Goal: Find contact information: Find contact information

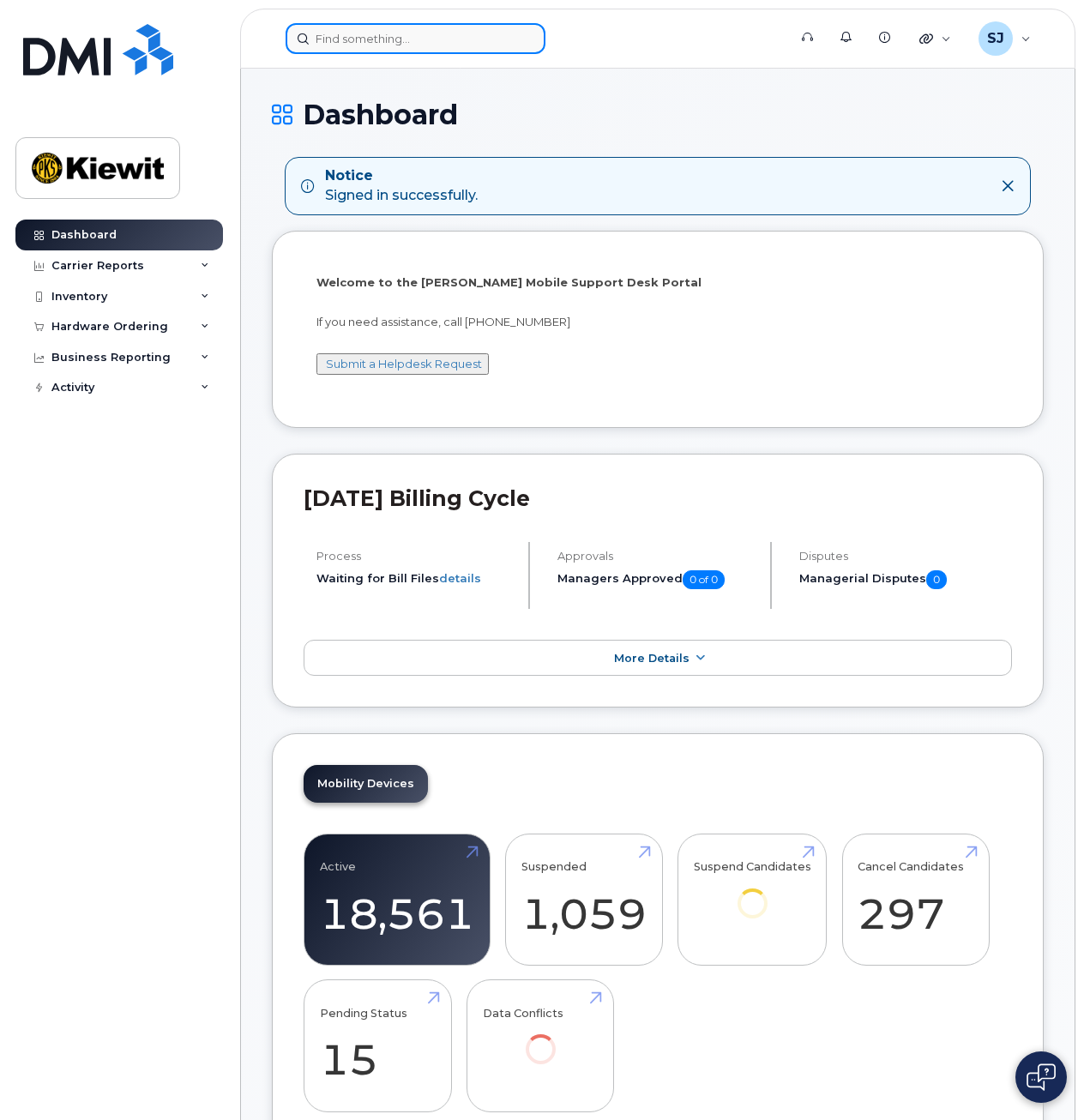
click at [504, 38] on input at bounding box center [416, 39] width 260 height 31
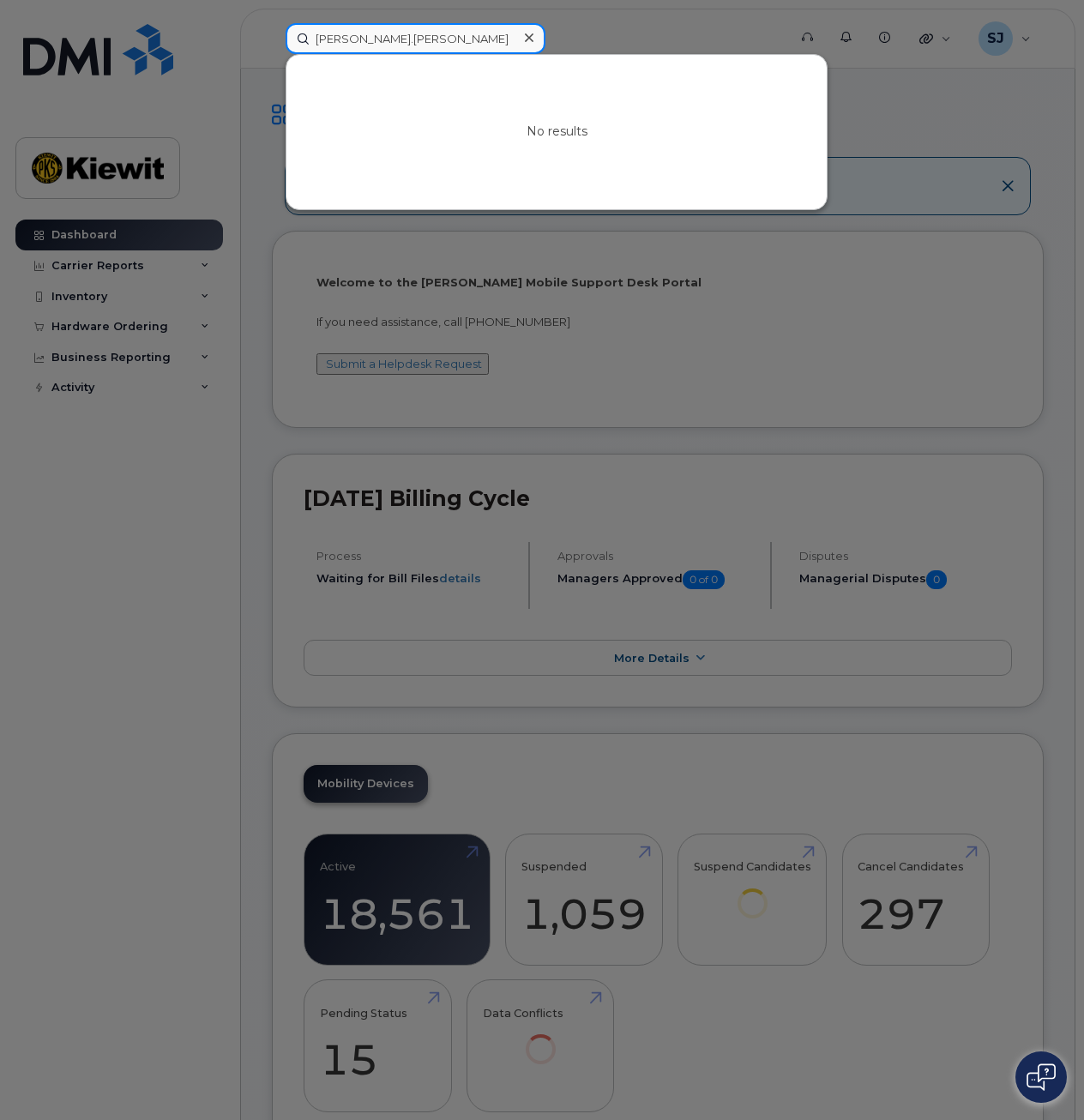
drag, startPoint x: 410, startPoint y: 44, endPoint x: 290, endPoint y: 41, distance: 120.0
click at [290, 41] on input "william.roche" at bounding box center [416, 39] width 260 height 31
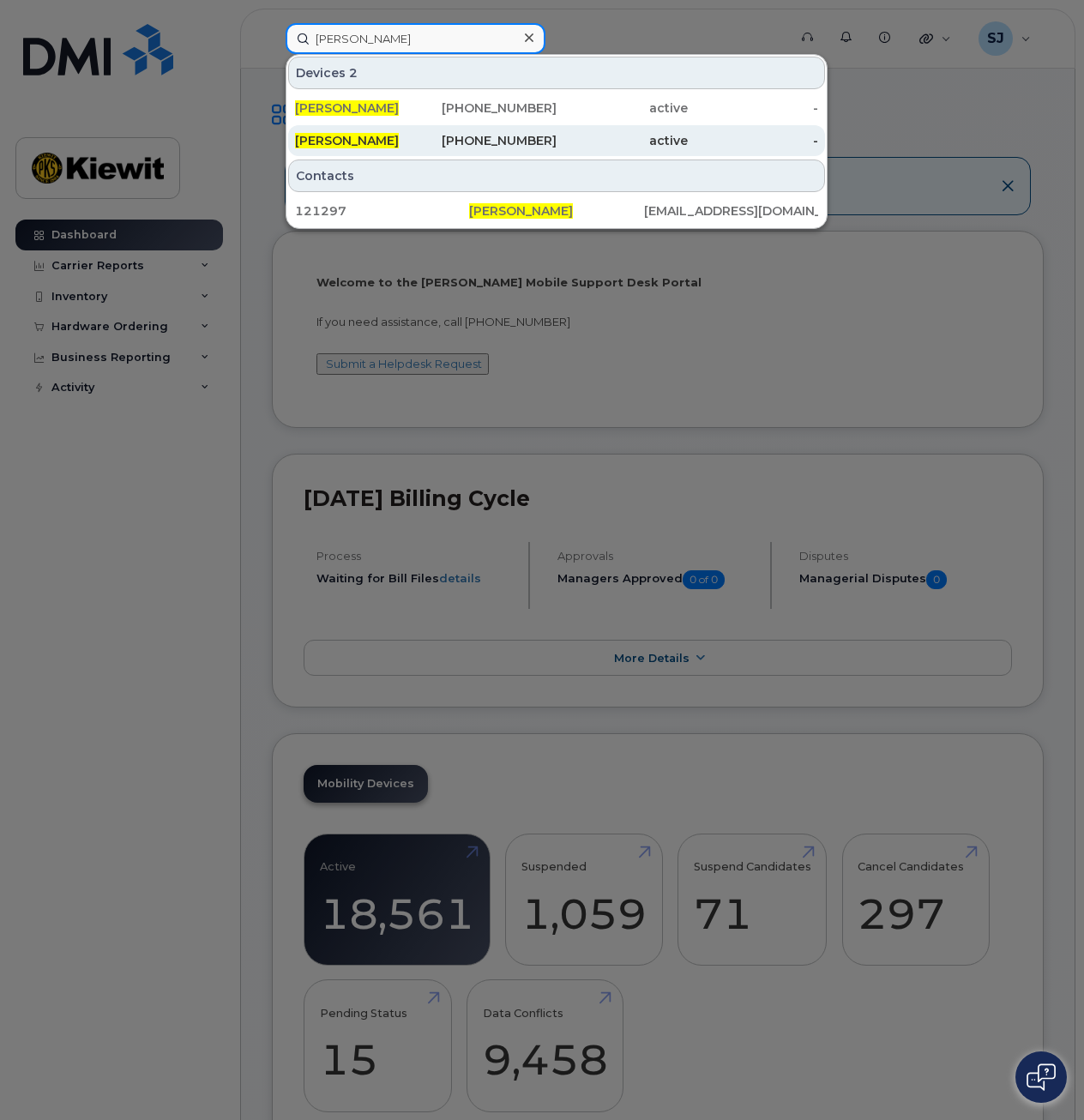
type input "william roche"
click at [440, 132] on div "407-948-4466" at bounding box center [492, 141] width 131 height 31
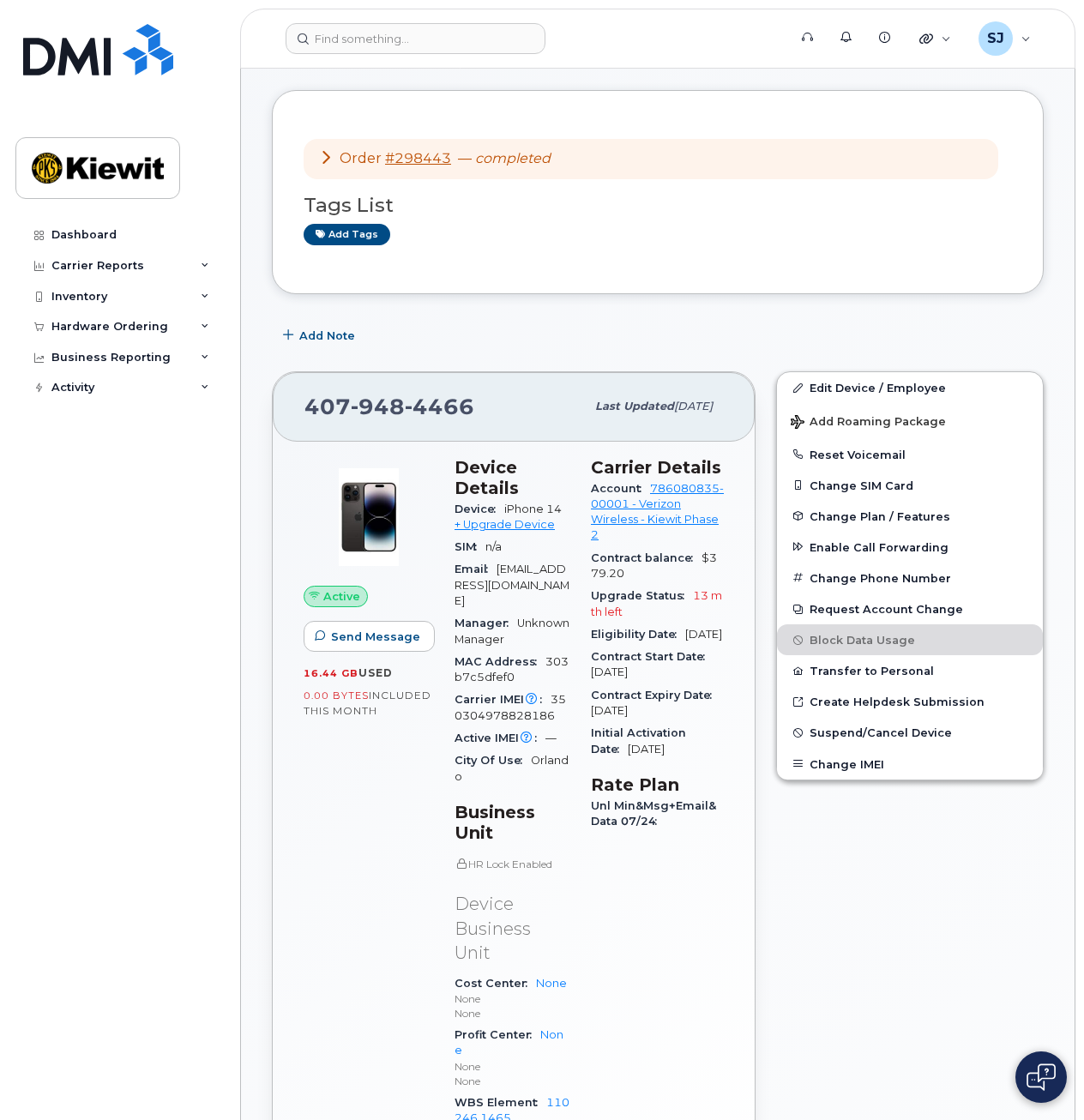
scroll to position [217, 0]
click at [700, 87] on div "[PERSON_NAME] Active" at bounding box center [657, 59] width 772 height 61
